Goal: Transaction & Acquisition: Purchase product/service

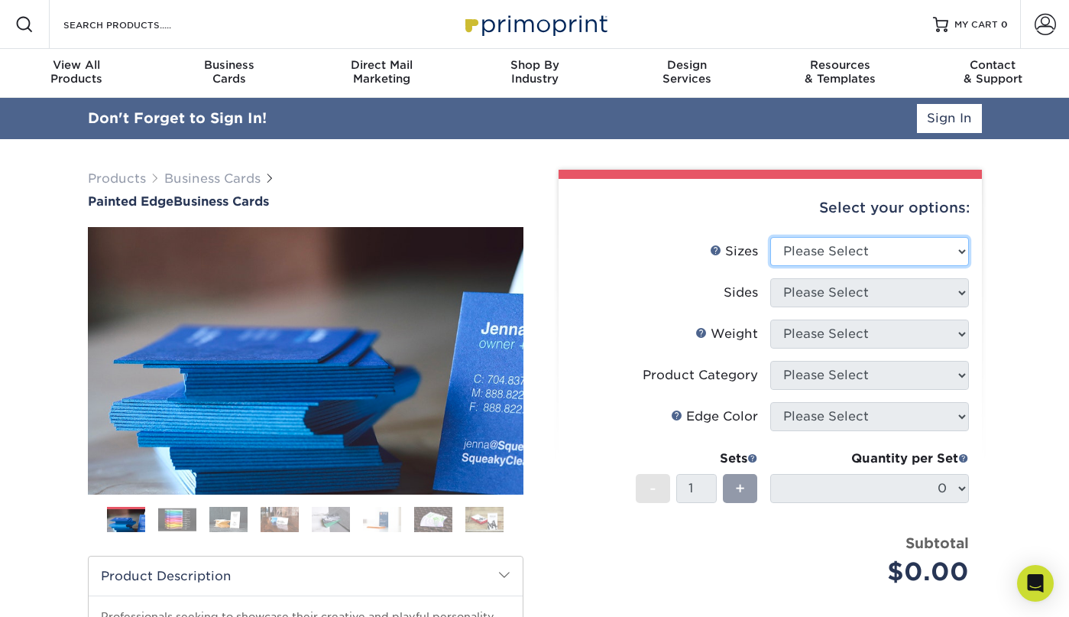
click at [852, 264] on select "Please Select 2" x 3.5" - Standard 2.125" x 3.375" - European 2.5" x 2.5" - Squ…" at bounding box center [869, 251] width 199 height 29
select select "2.00x3.50"
click at [770, 237] on select "Please Select 2" x 3.5" - Standard 2.125" x 3.375" - European 2.5" x 2.5" - Squ…" at bounding box center [869, 251] width 199 height 29
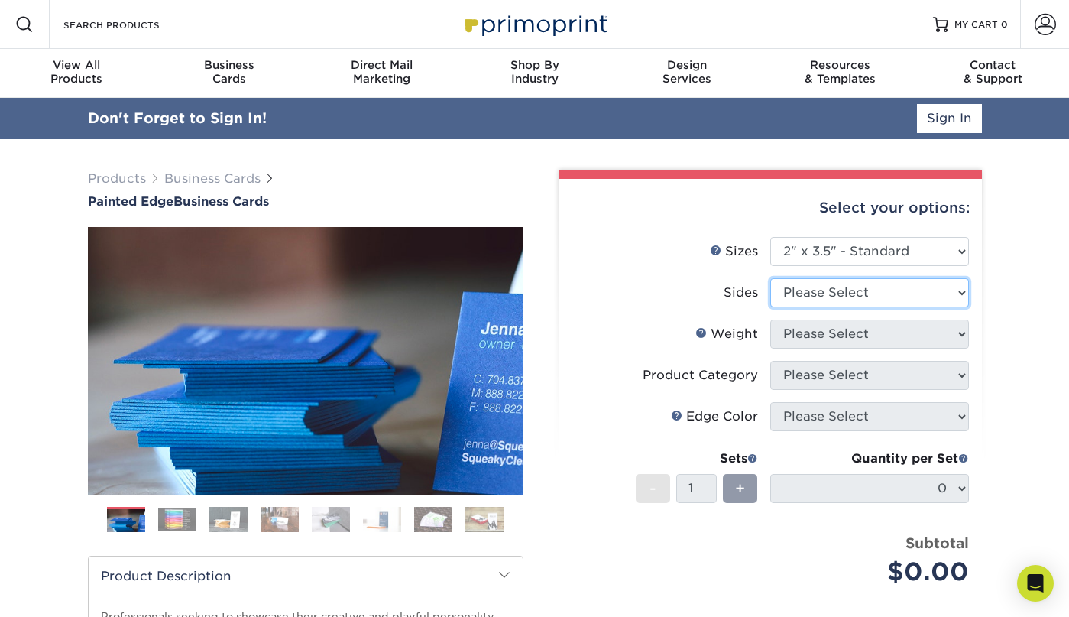
click at [853, 294] on select "Please Select Print Both Sides Print Front Only" at bounding box center [869, 292] width 199 height 29
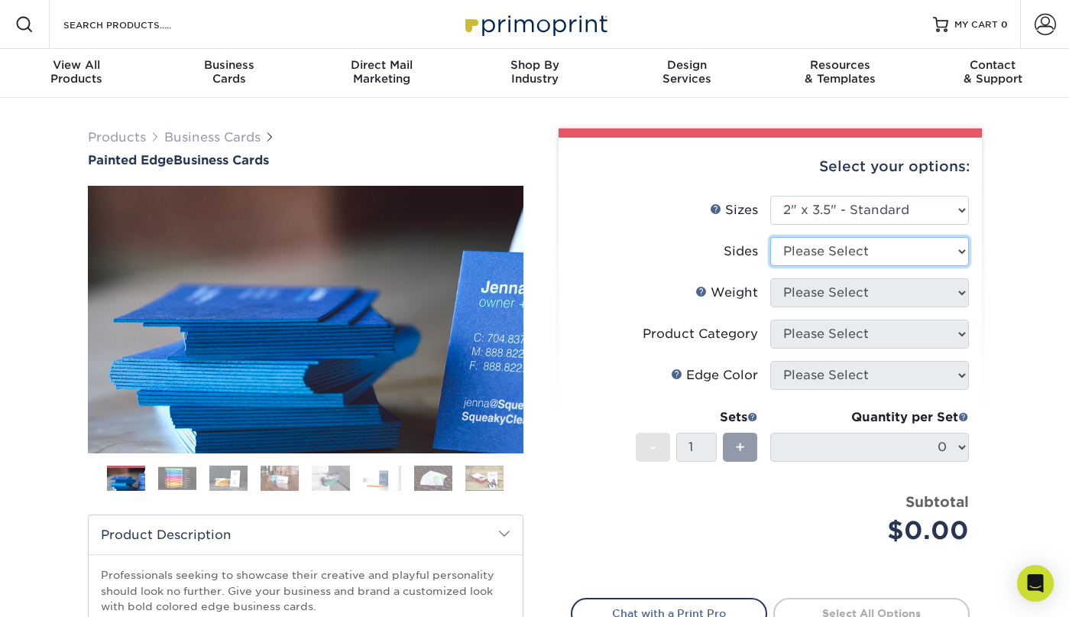
select select "13abbda7-1d64-4f25-8bb2-c179b224825d"
click at [770, 237] on select "Please Select Print Both Sides Print Front Only" at bounding box center [869, 251] width 199 height 29
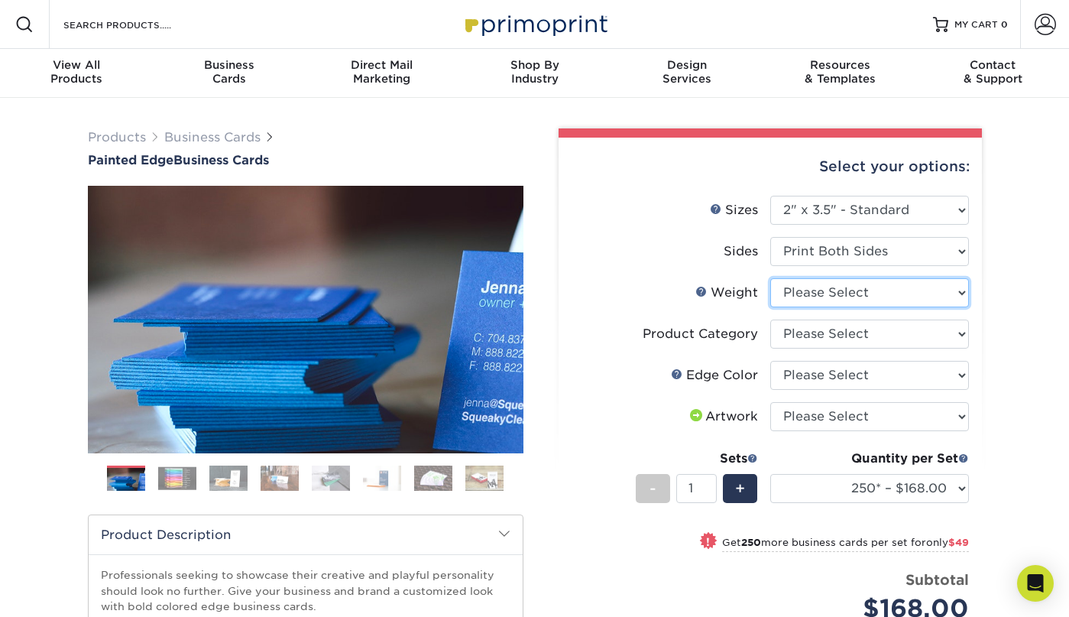
click at [816, 292] on select "Please Select 32PTUC" at bounding box center [869, 292] width 199 height 29
click at [770, 278] on select "Please Select 32PTUC" at bounding box center [869, 292] width 199 height 29
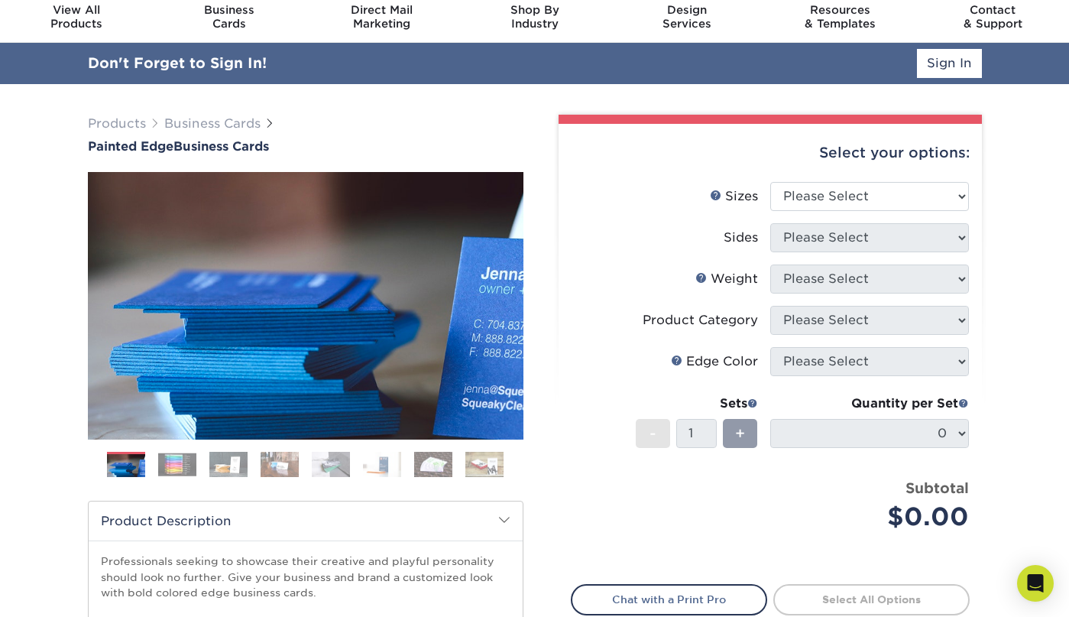
scroll to position [57, 0]
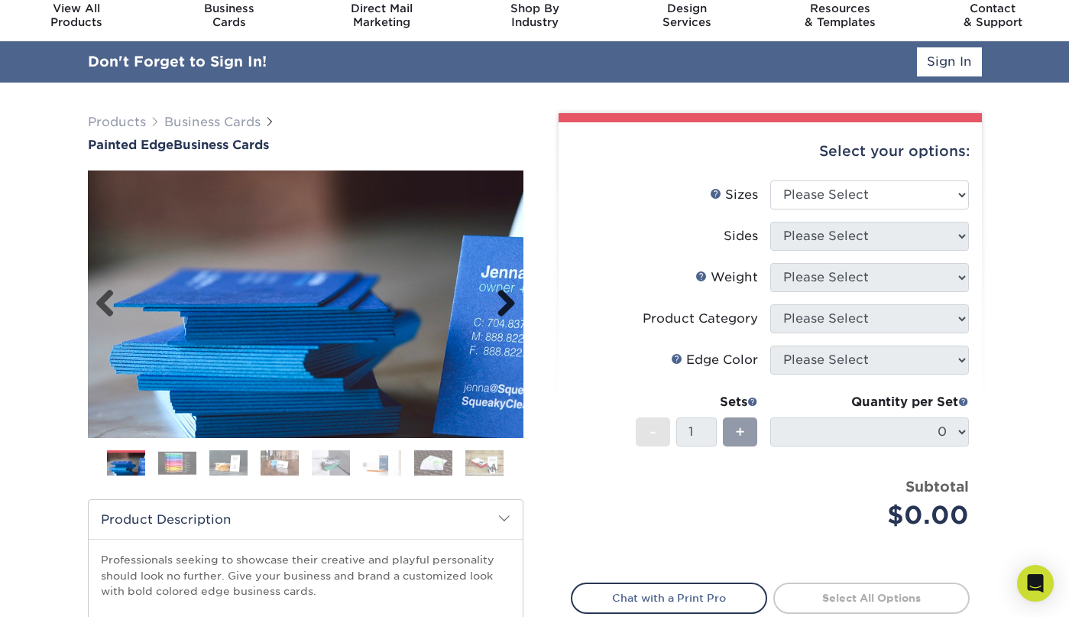
click at [508, 303] on link "Next" at bounding box center [500, 304] width 31 height 31
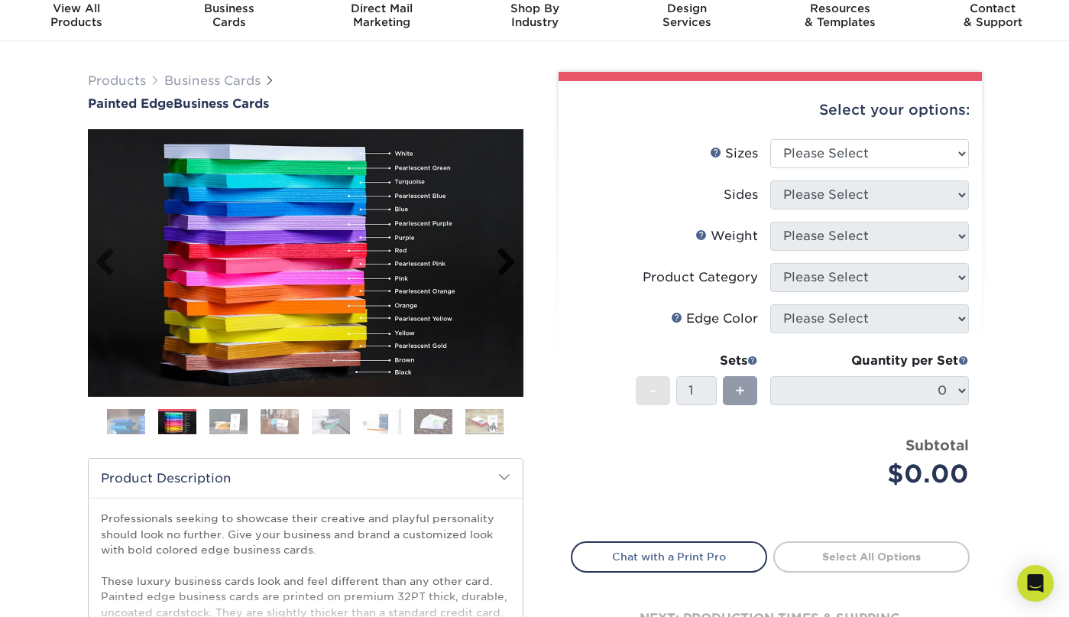
click at [506, 255] on link "Next" at bounding box center [500, 263] width 31 height 31
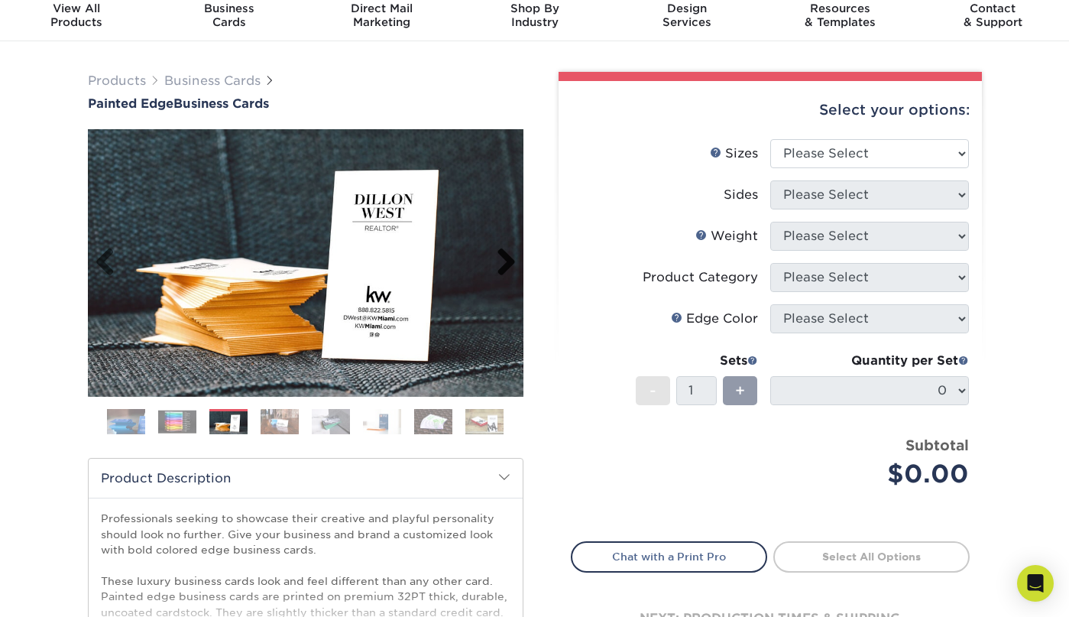
click at [506, 255] on link "Next" at bounding box center [500, 263] width 31 height 31
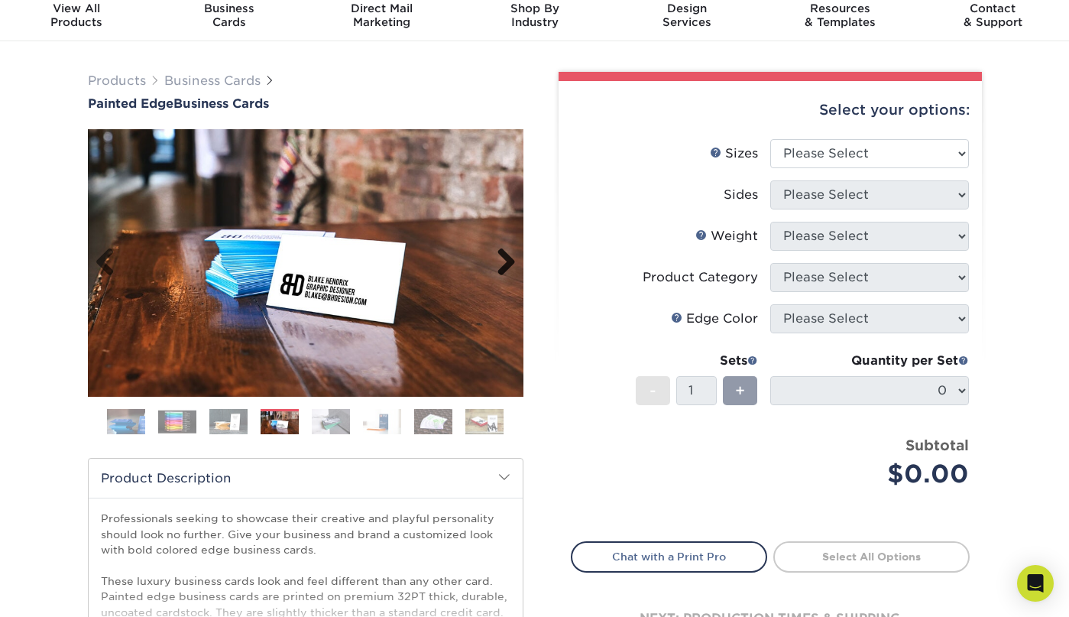
click at [506, 255] on link "Next" at bounding box center [500, 263] width 31 height 31
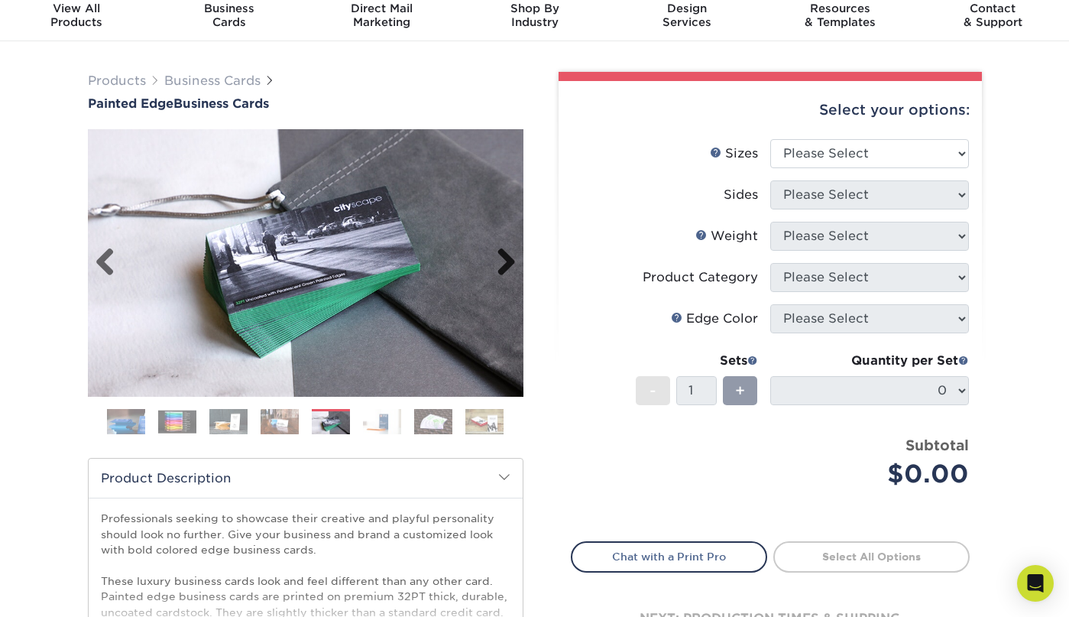
click at [506, 255] on link "Next" at bounding box center [500, 263] width 31 height 31
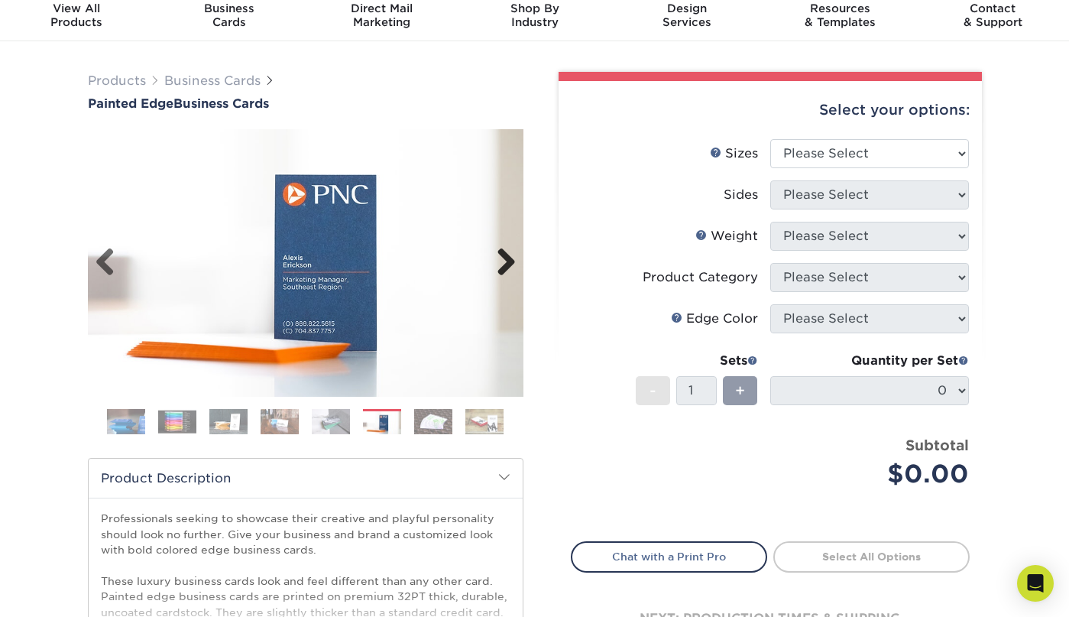
click at [506, 255] on link "Next" at bounding box center [500, 263] width 31 height 31
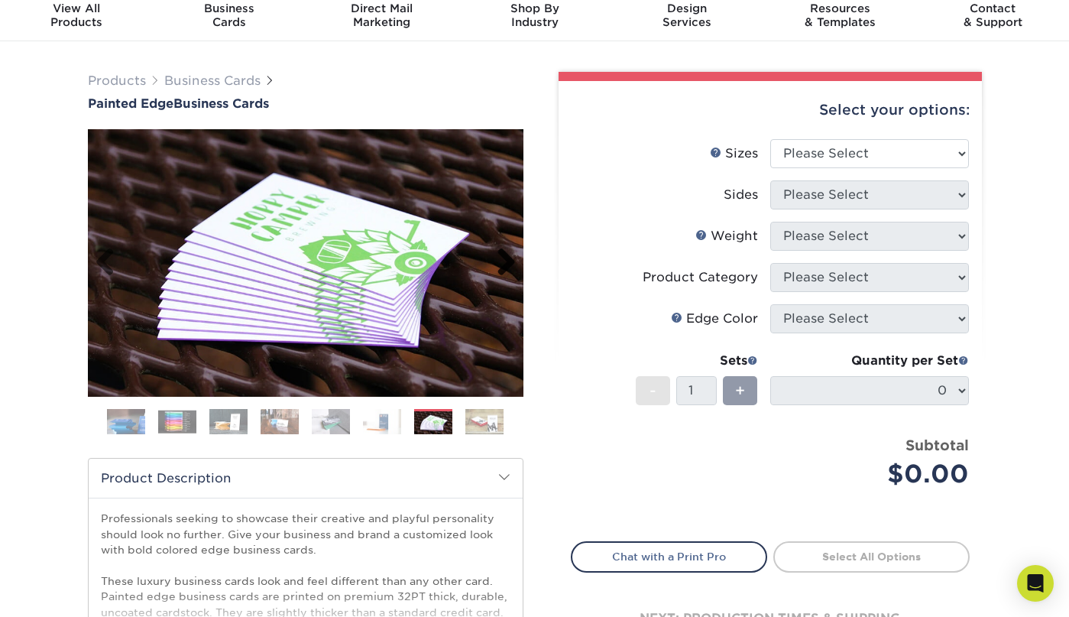
click at [506, 255] on link "Next" at bounding box center [500, 263] width 31 height 31
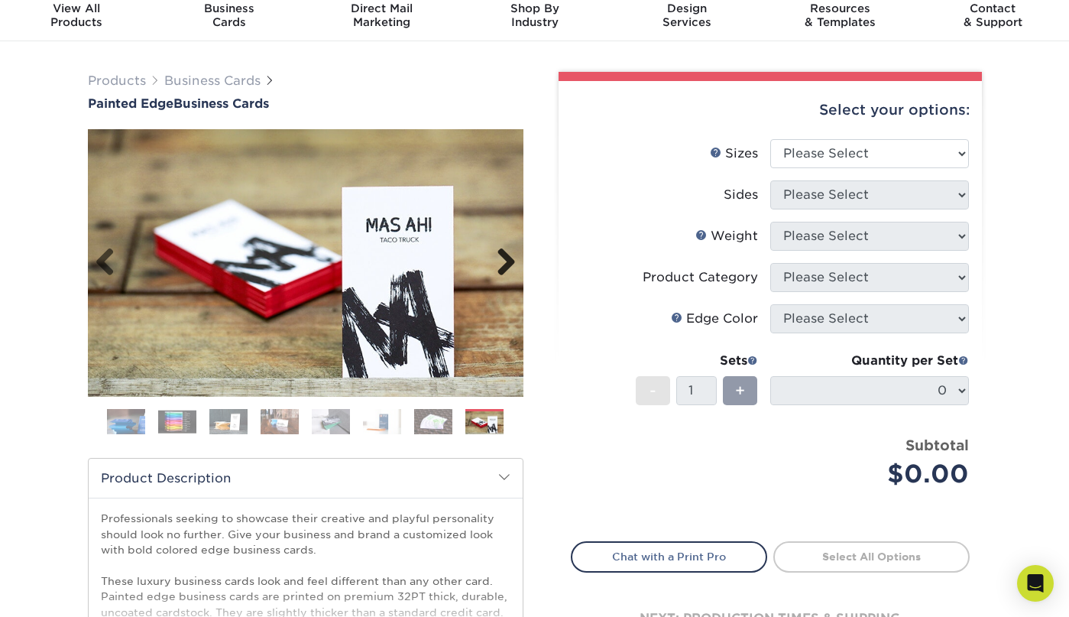
click at [506, 255] on link "Next" at bounding box center [500, 263] width 31 height 31
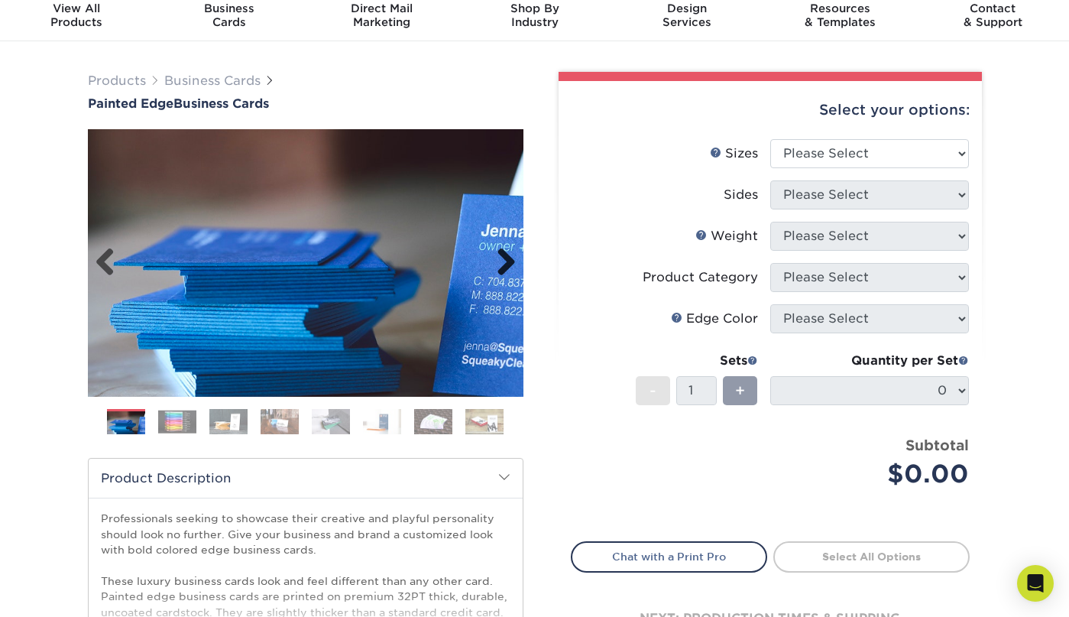
click at [506, 255] on link "Next" at bounding box center [500, 263] width 31 height 31
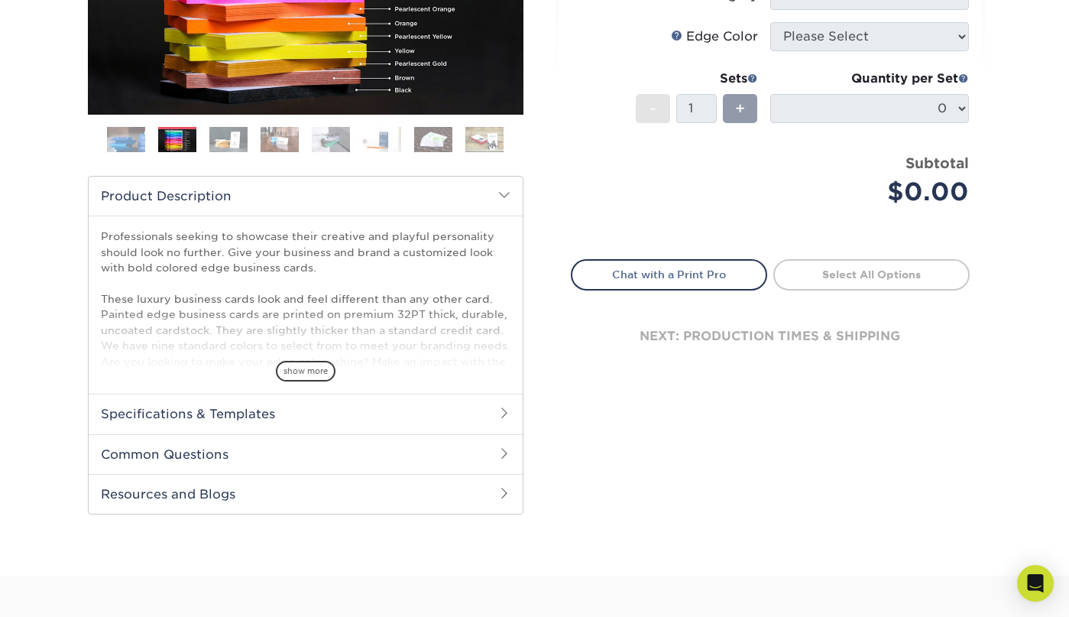
scroll to position [342, 0]
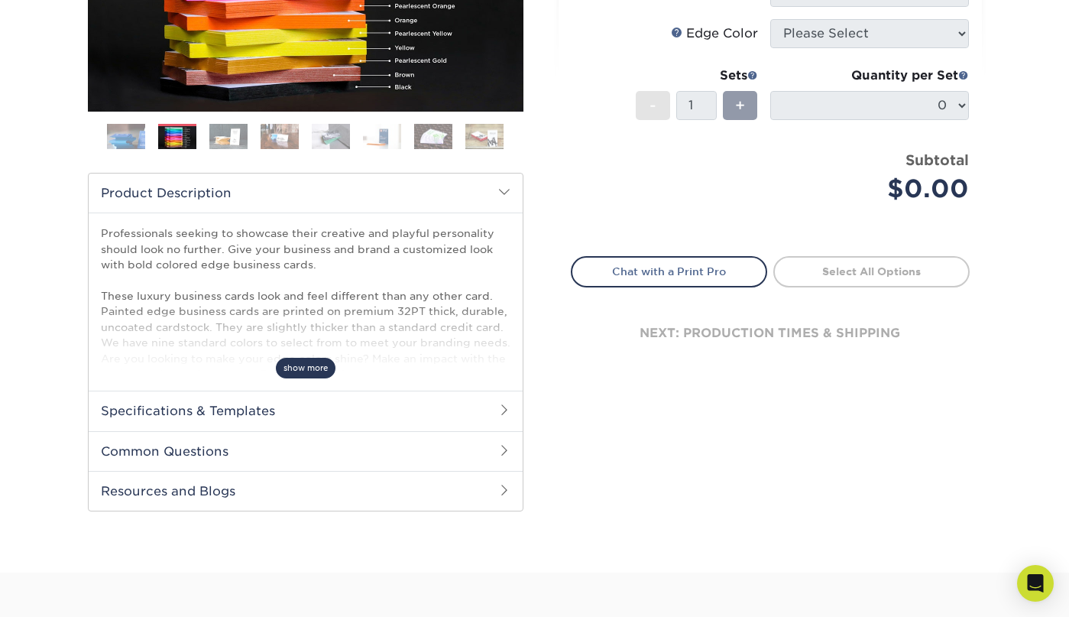
click at [314, 364] on span "show more" at bounding box center [306, 368] width 60 height 21
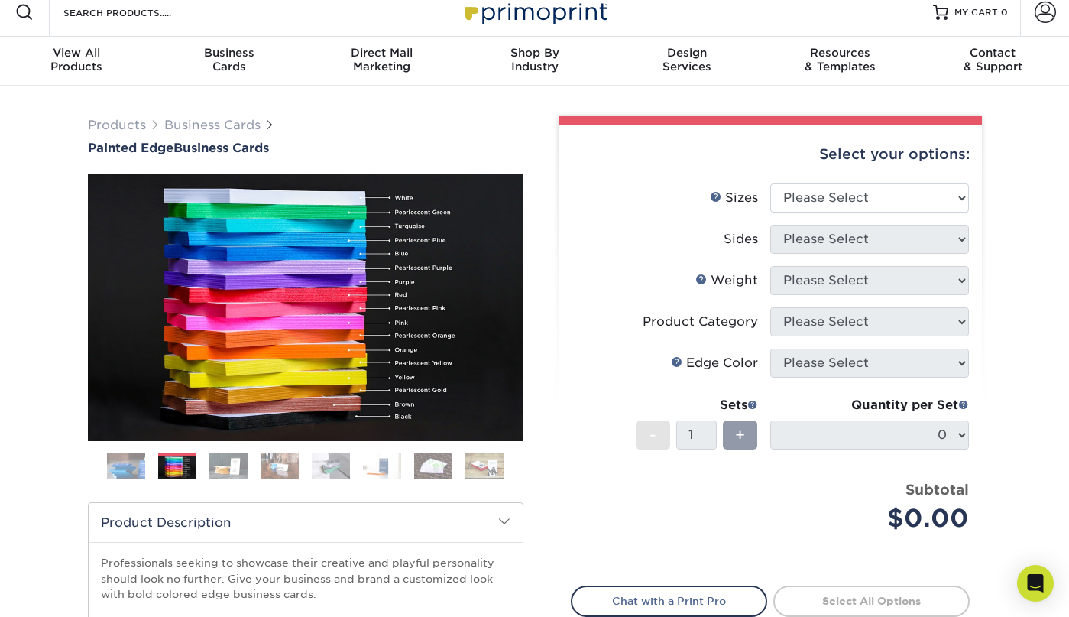
scroll to position [0, 0]
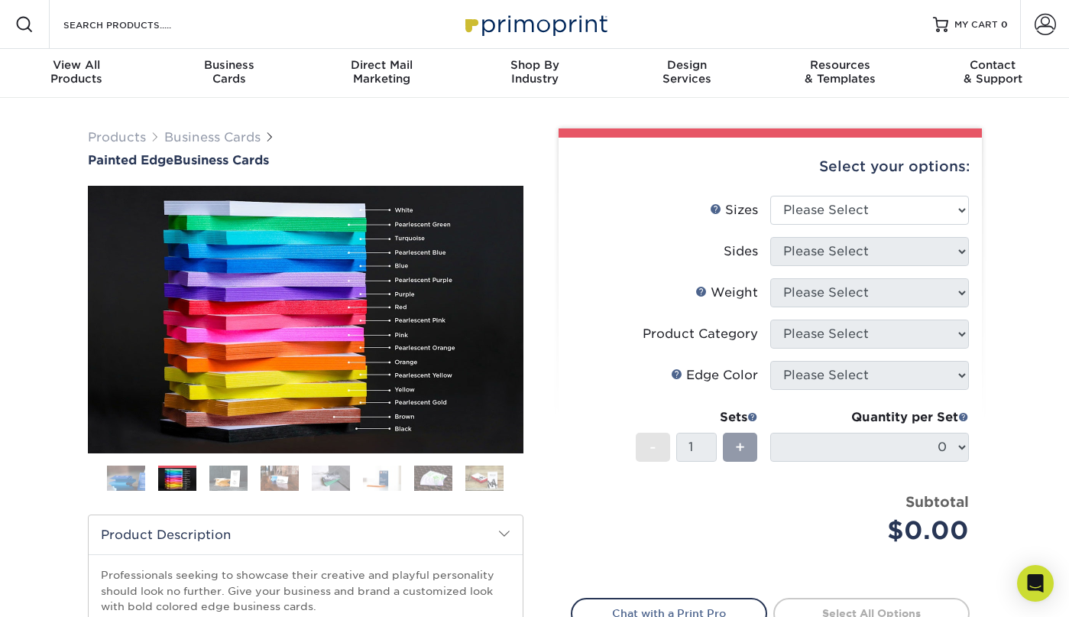
click at [477, 480] on img at bounding box center [485, 478] width 38 height 27
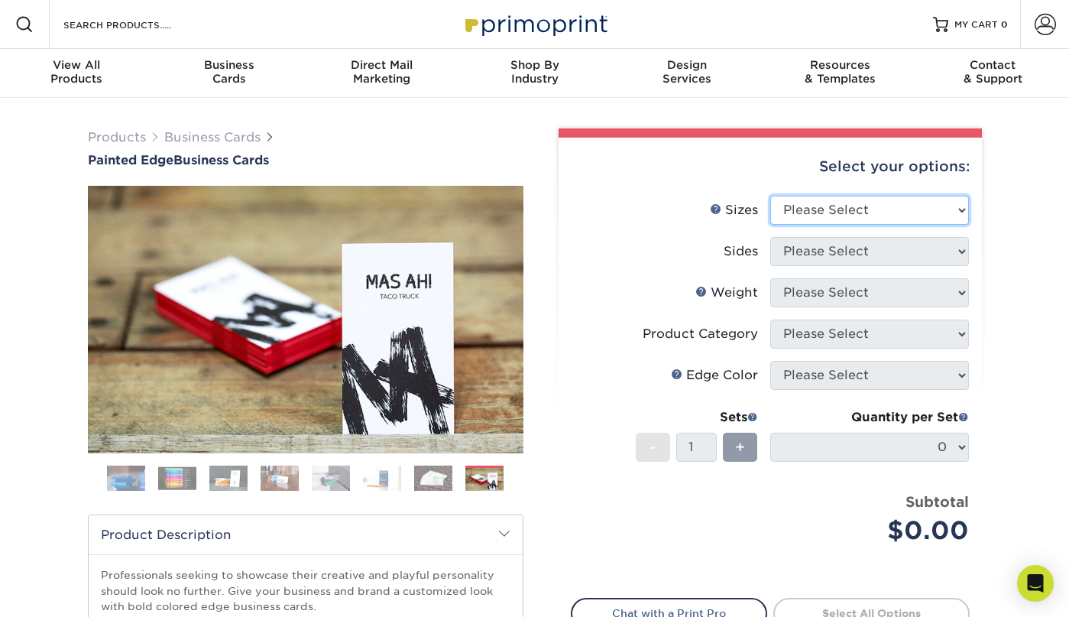
click at [848, 209] on select "Please Select 2" x 3.5" - Standard 2.125" x 3.375" - European 2.5" x 2.5" - Squ…" at bounding box center [869, 210] width 199 height 29
select select "2.00x3.50"
click at [770, 196] on select "Please Select 2" x 3.5" - Standard 2.125" x 3.375" - European 2.5" x 2.5" - Squ…" at bounding box center [869, 210] width 199 height 29
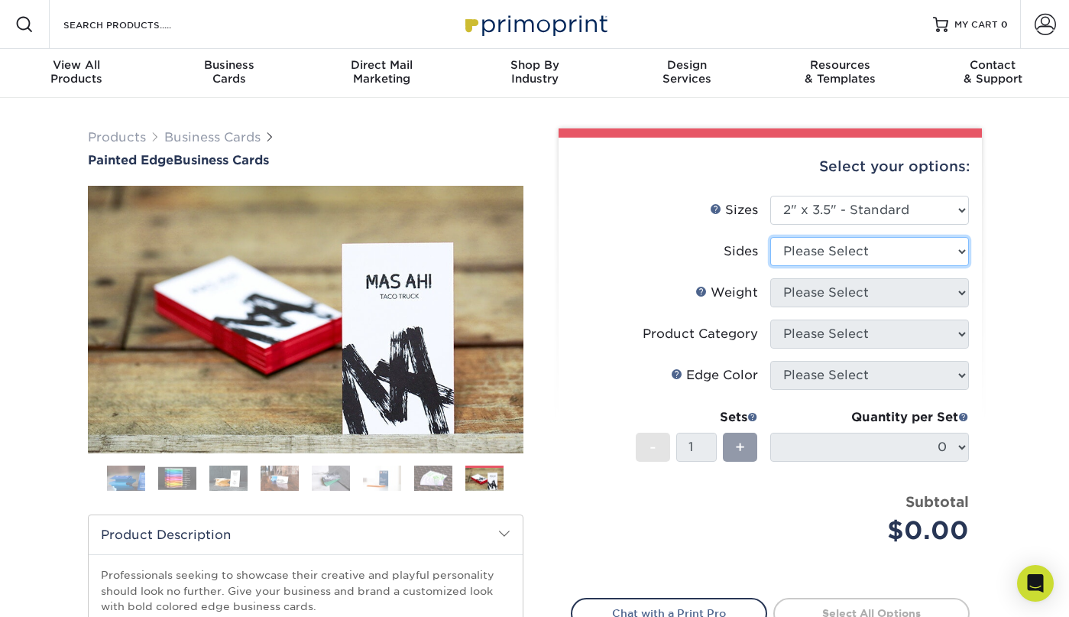
click at [846, 253] on select "Please Select Print Both Sides Print Front Only" at bounding box center [869, 251] width 199 height 29
select select "13abbda7-1d64-4f25-8bb2-c179b224825d"
click at [770, 237] on select "Please Select Print Both Sides Print Front Only" at bounding box center [869, 251] width 199 height 29
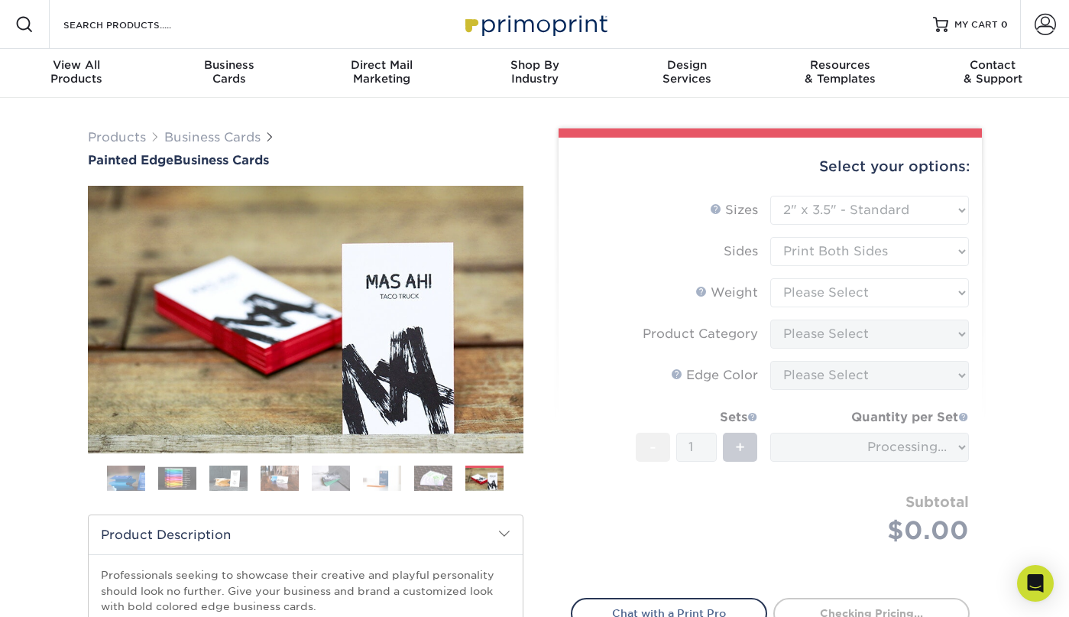
click at [844, 290] on form "Sizes Help Sizes Please Select 2" x 3.5" - Standard 2.125" x 3.375" - European …" at bounding box center [770, 388] width 399 height 384
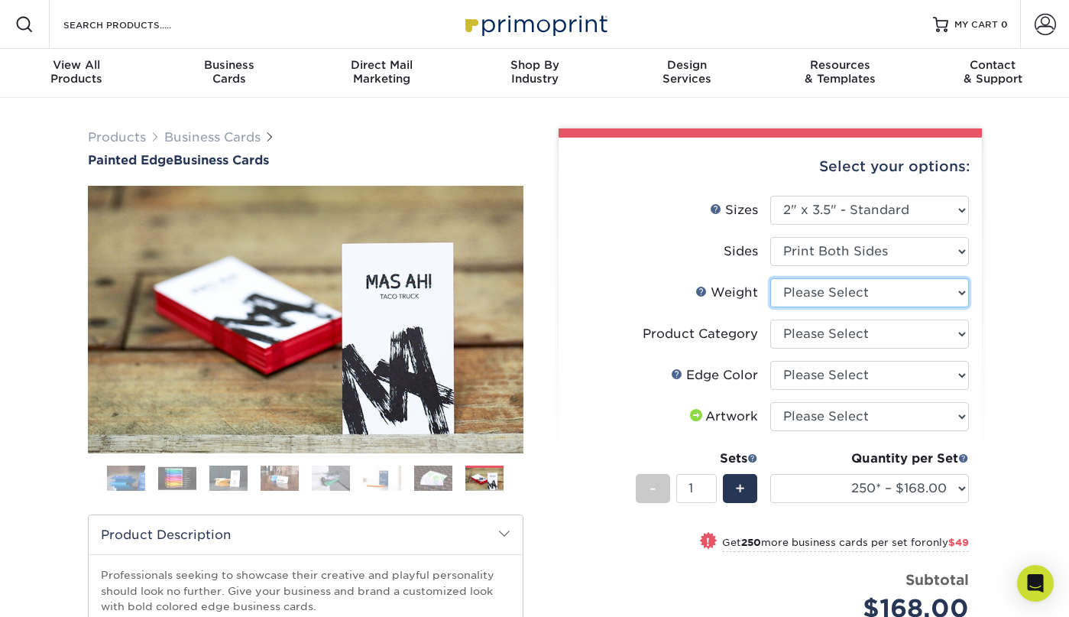
click at [847, 290] on select "Please Select 32PTUC" at bounding box center [869, 292] width 199 height 29
select select "32PTUC"
click at [770, 278] on select "Please Select 32PTUC" at bounding box center [869, 292] width 199 height 29
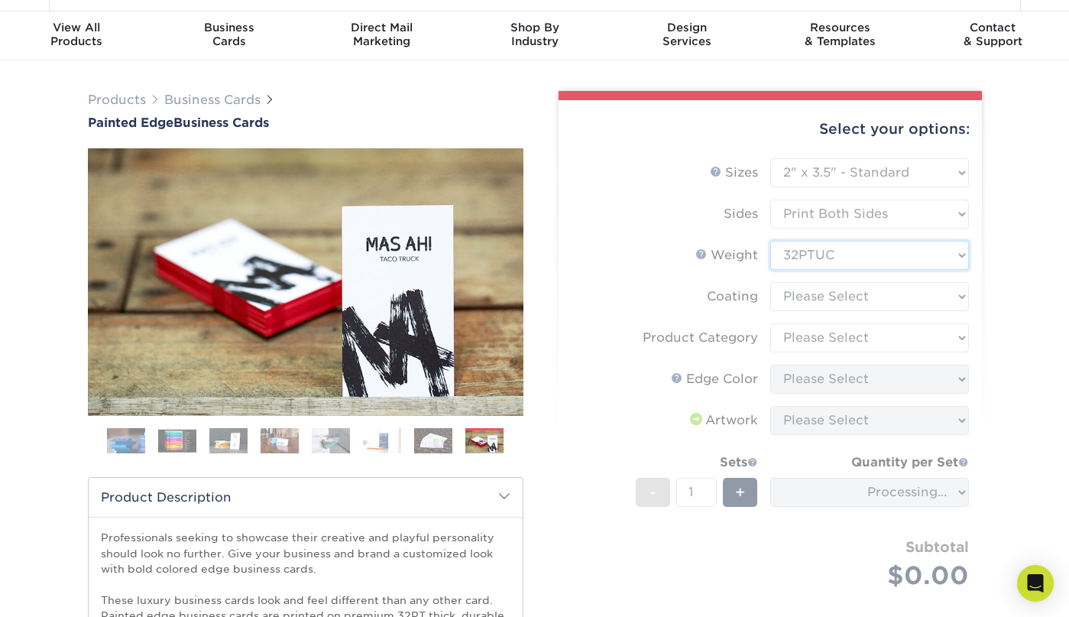
scroll to position [57, 0]
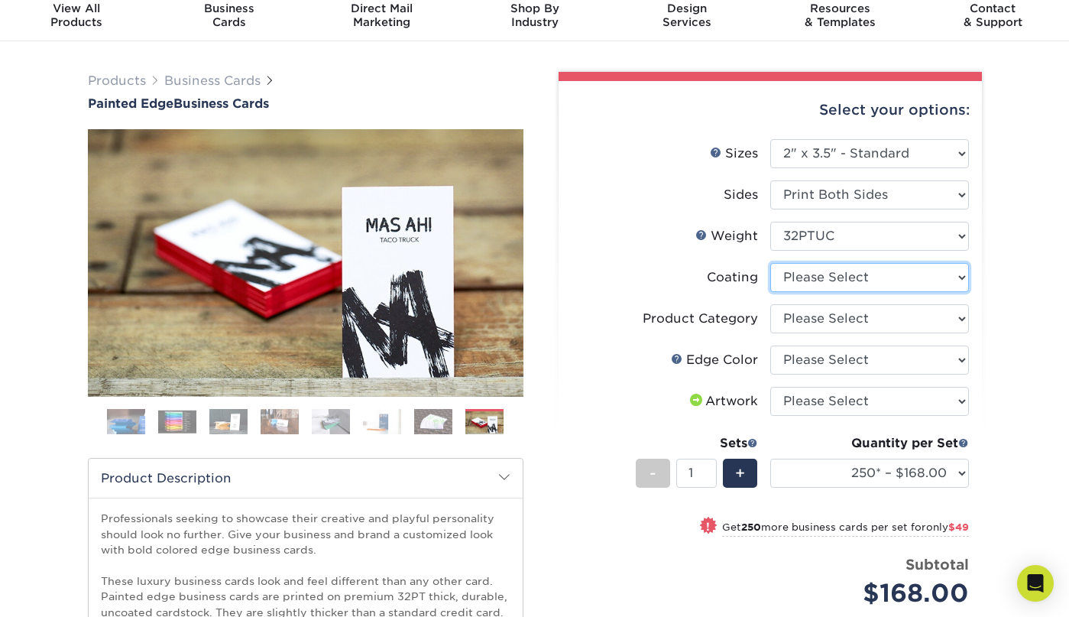
click at [865, 274] on select at bounding box center [869, 277] width 199 height 29
select select "3e7618de-abca-4bda-9f97-8b9129e913d8"
click at [770, 263] on select at bounding box center [869, 277] width 199 height 29
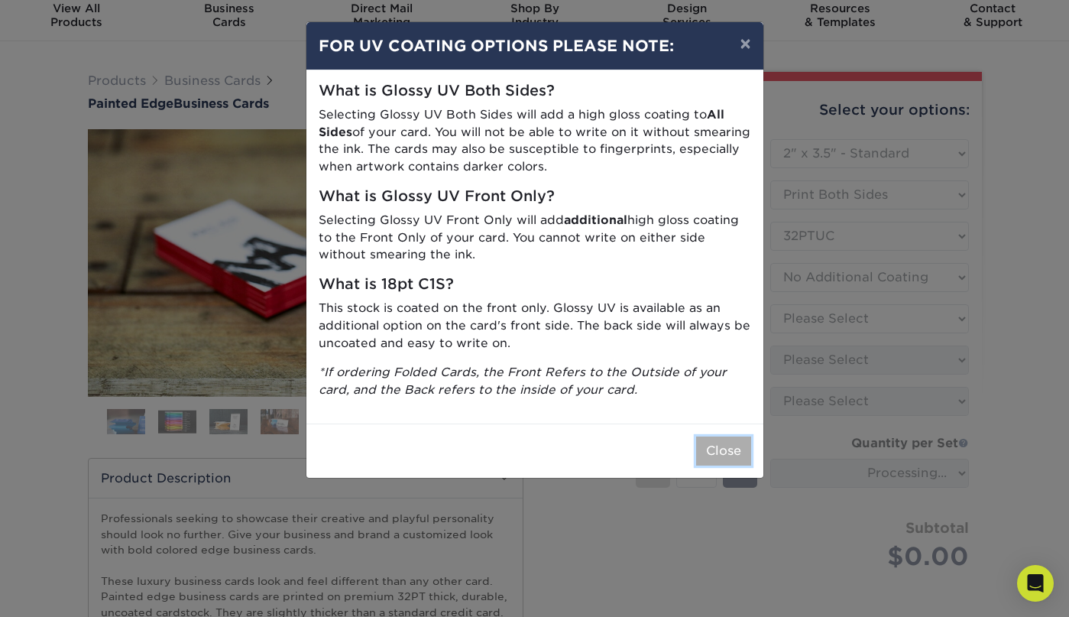
click at [729, 455] on button "Close" at bounding box center [723, 450] width 55 height 29
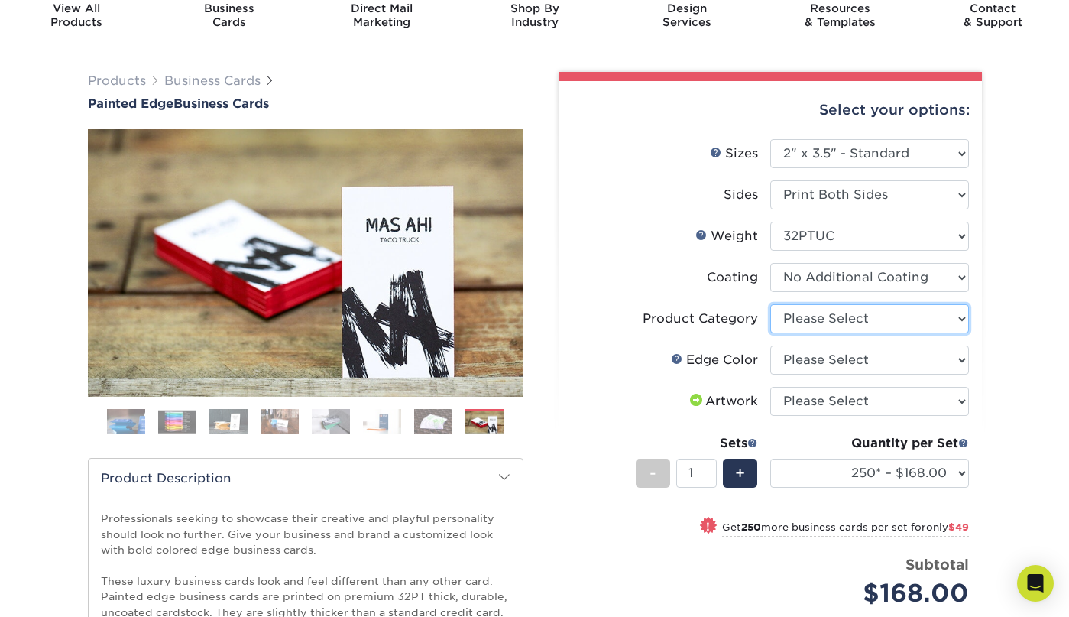
click at [833, 321] on select "Please Select Business Cards" at bounding box center [869, 318] width 199 height 29
select select "3b5148f1-0588-4f88-a218-97bcfdce65c1"
click at [770, 304] on select "Please Select Business Cards" at bounding box center [869, 318] width 199 height 29
click at [842, 356] on select "Please Select Charcoal Black Brown Blue Pearlescent Blue Pearlescent Gold Pearl…" at bounding box center [869, 359] width 199 height 29
select select "1ae850e6-61c5-45b7-a71d-f488378c5a25"
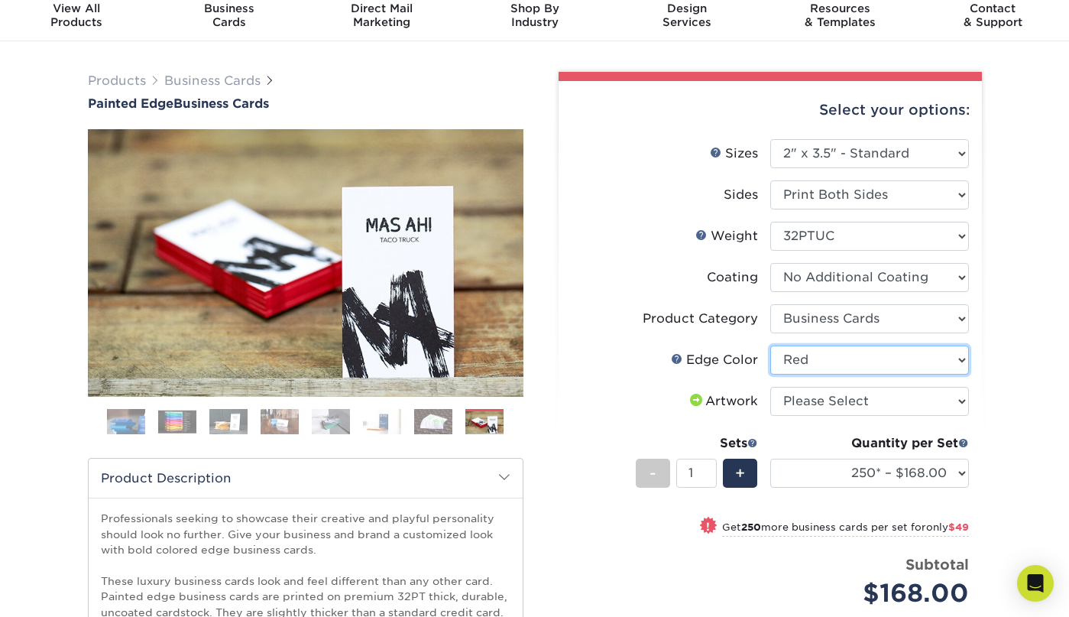
click at [770, 345] on select "Please Select Charcoal Black Brown Blue Pearlescent Blue Pearlescent Gold Pearl…" at bounding box center [869, 359] width 199 height 29
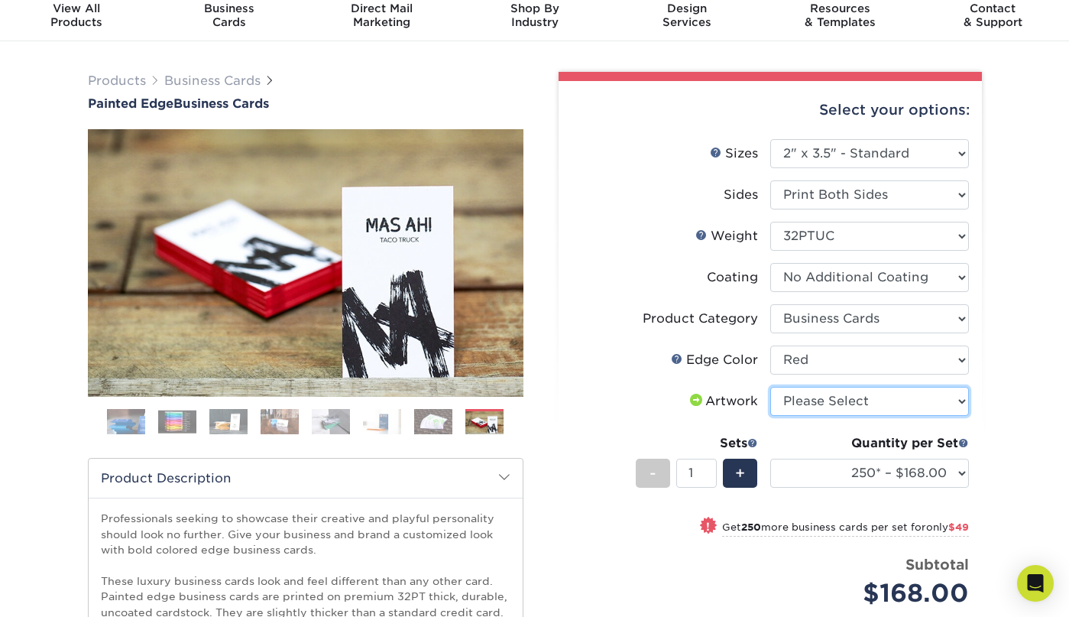
click at [837, 404] on select "Please Select I will upload files I need a design - $100" at bounding box center [869, 401] width 199 height 29
select select "upload"
click at [770, 387] on select "Please Select I will upload files I need a design - $100" at bounding box center [869, 401] width 199 height 29
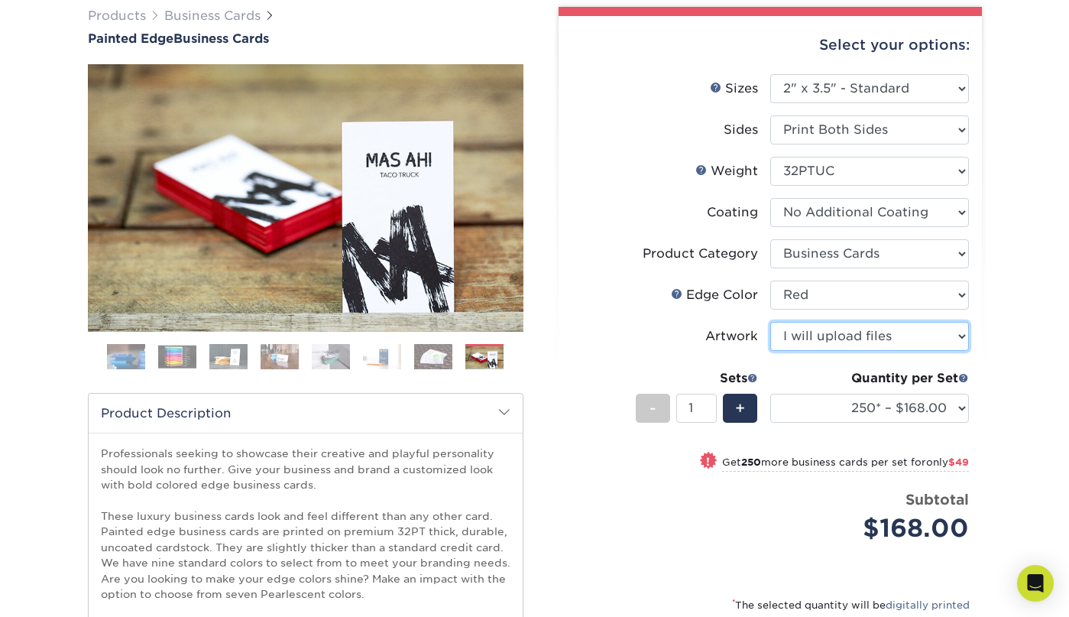
scroll to position [116, 0]
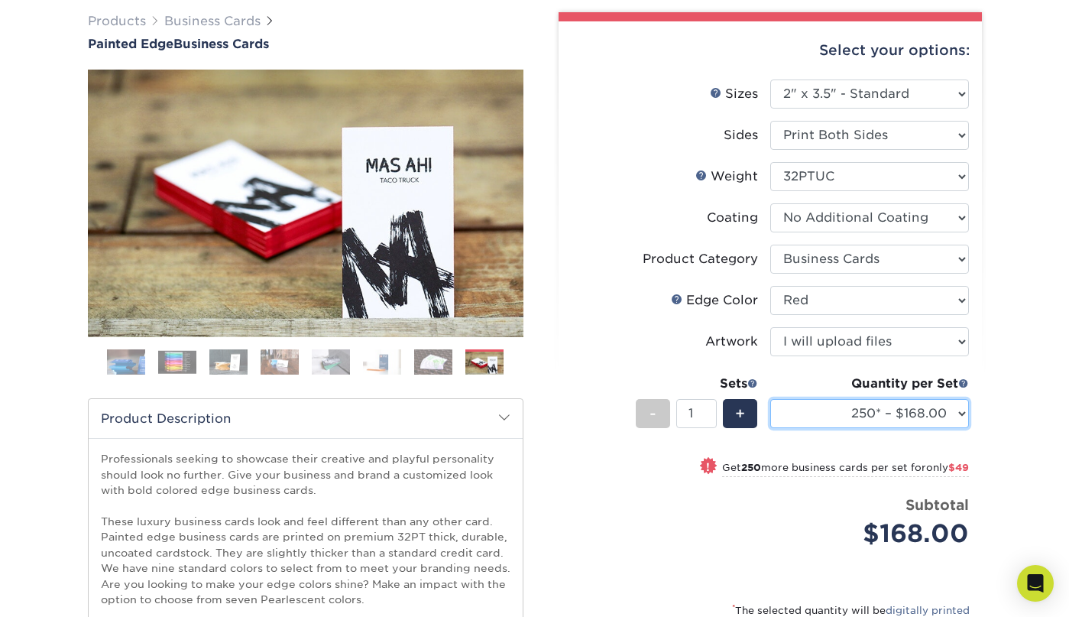
click at [959, 410] on select "250* – $168.00 500* – $217.00 1000* – $339.00" at bounding box center [869, 413] width 199 height 29
click at [770, 399] on select "250* – $168.00 500* – $217.00 1000* – $339.00" at bounding box center [869, 413] width 199 height 29
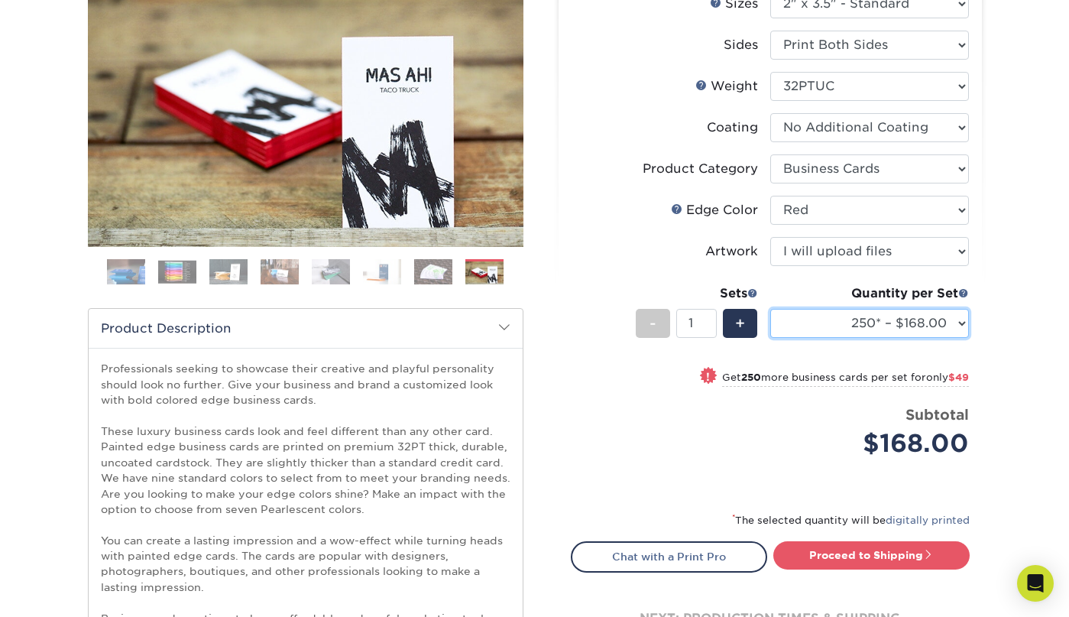
scroll to position [205, 0]
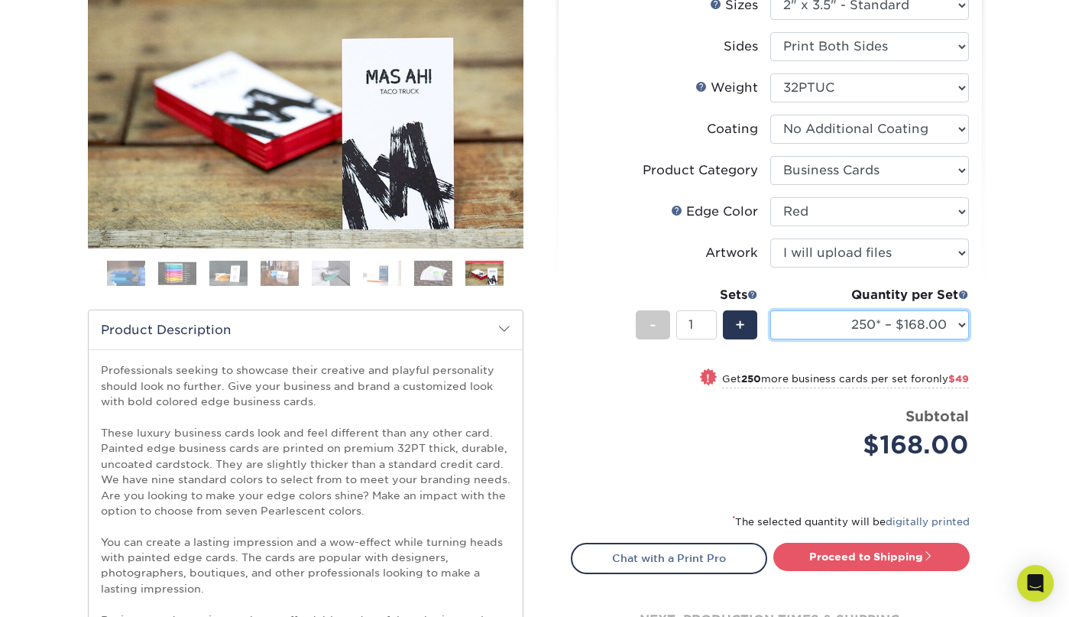
click at [901, 326] on select "250* – $168.00 500* – $217.00 1000* – $339.00" at bounding box center [869, 324] width 199 height 29
click at [770, 310] on select "250* – $168.00 500* – $217.00 1000* – $339.00" at bounding box center [869, 324] width 199 height 29
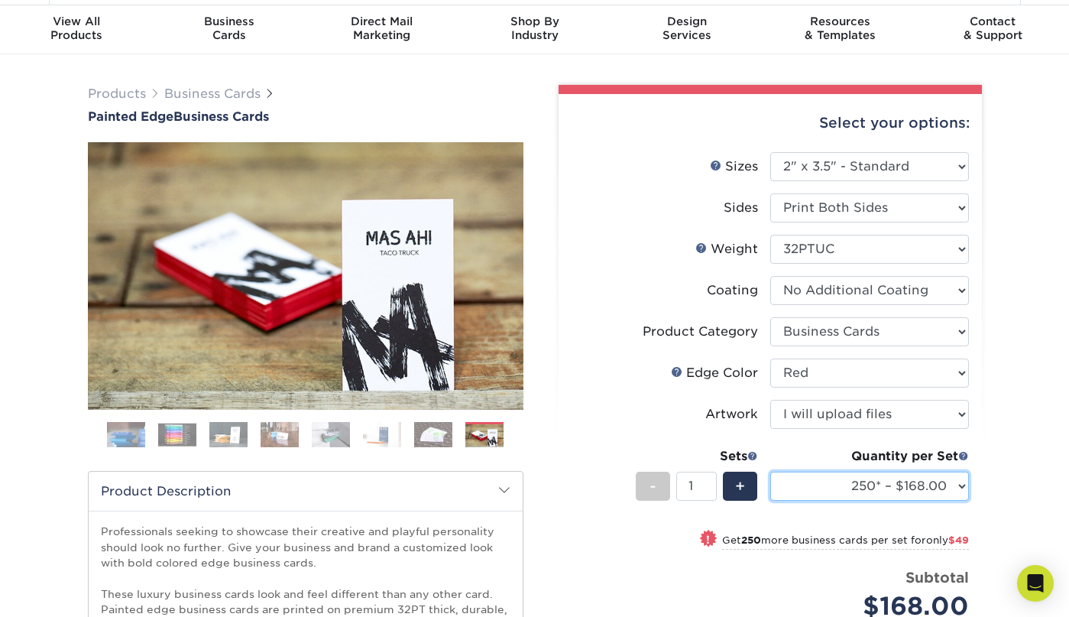
scroll to position [0, 0]
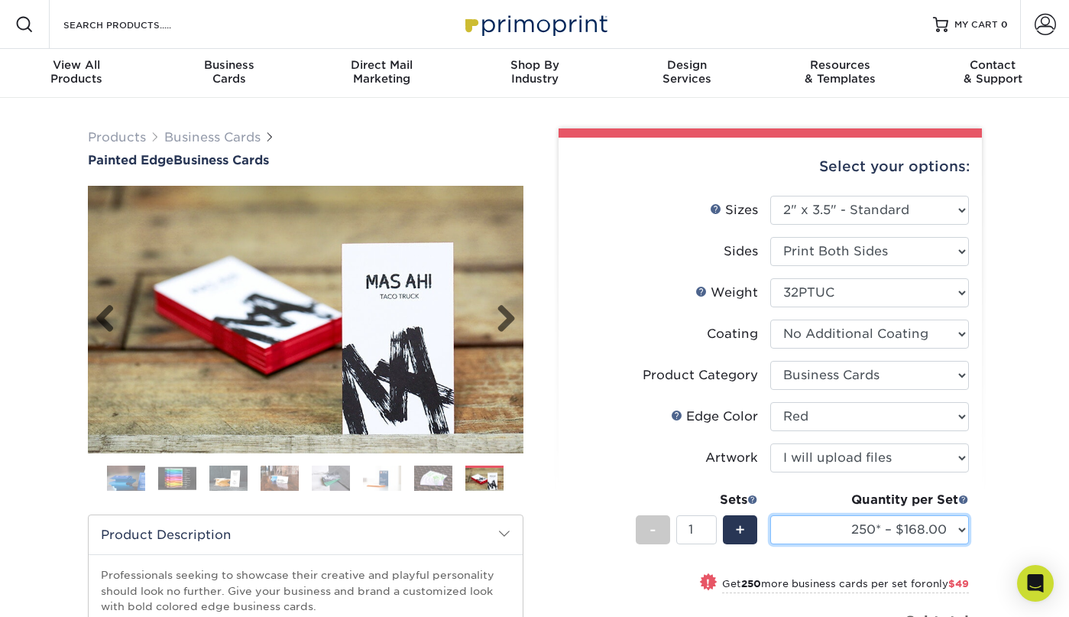
click at [267, 331] on img at bounding box center [306, 319] width 436 height 301
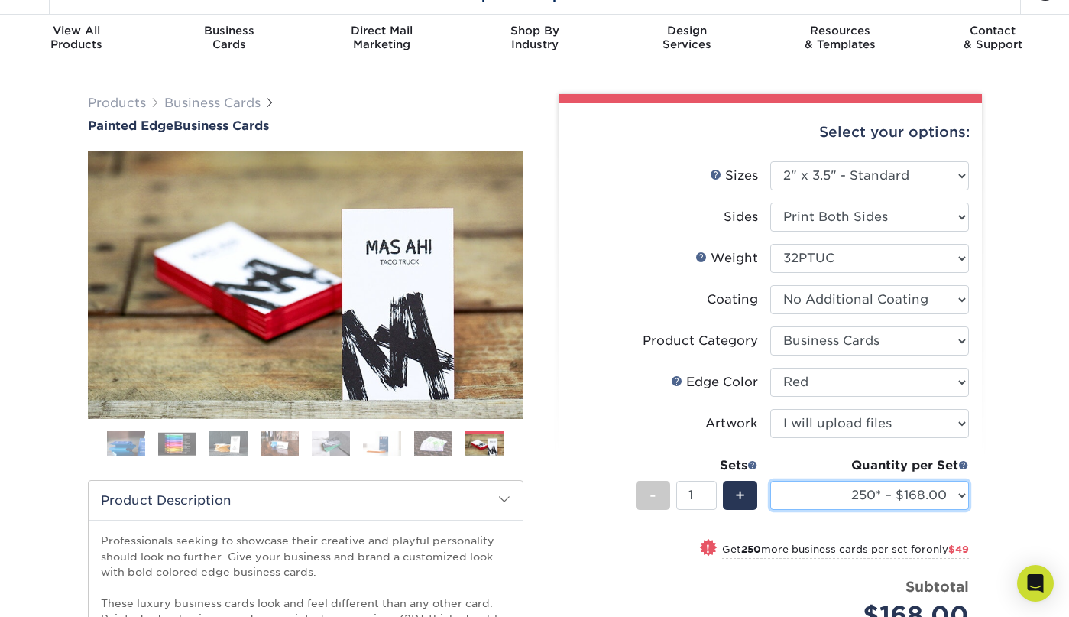
scroll to position [64, 0]
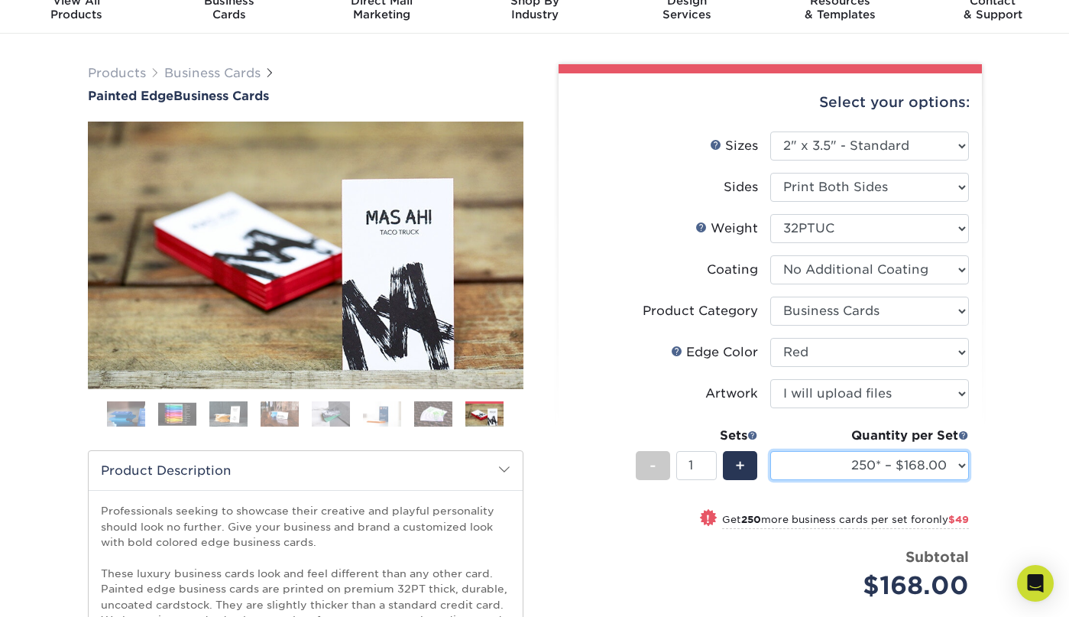
click at [910, 470] on select "250* – $168.00 500* – $217.00 1000* – $339.00" at bounding box center [869, 465] width 199 height 29
click at [770, 451] on select "250* – $168.00 500* – $217.00 1000* – $339.00" at bounding box center [869, 465] width 199 height 29
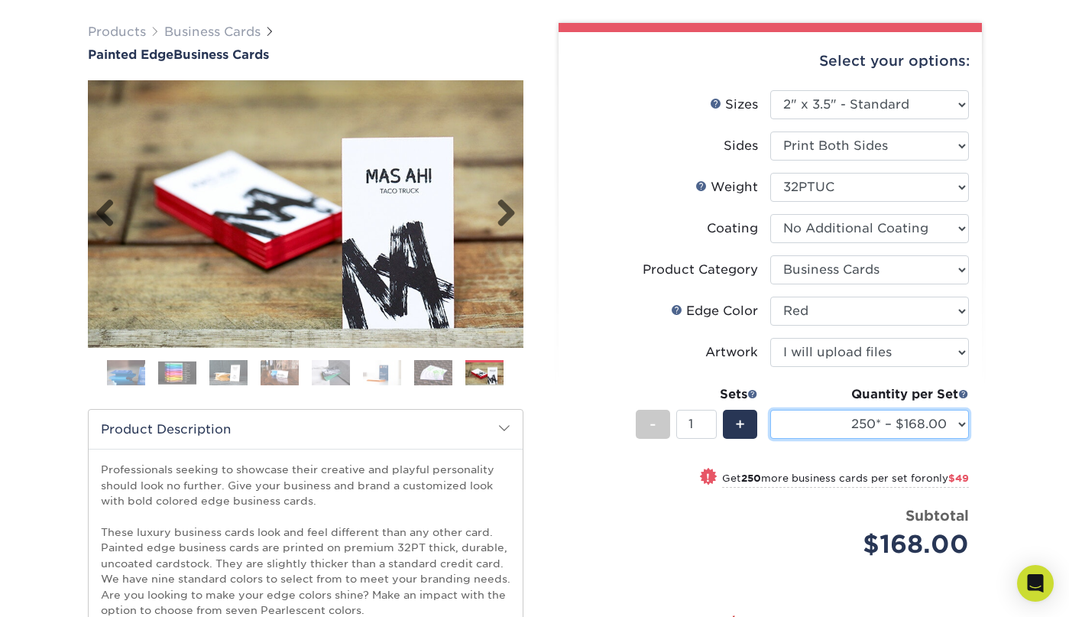
scroll to position [65, 0]
